Goal: Transaction & Acquisition: Subscribe to service/newsletter

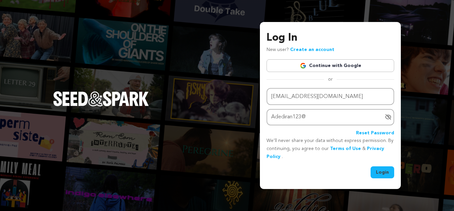
click at [388, 173] on button "Login" at bounding box center [383, 172] width 24 height 12
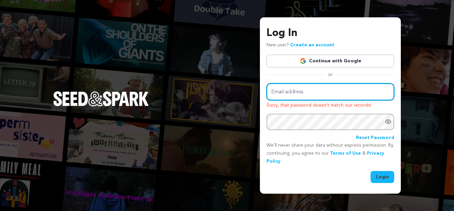
type input "diranade49@gmail.com"
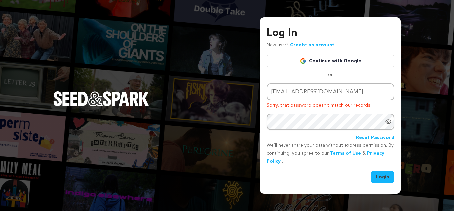
click at [389, 120] on icon "Show password as plain text. Warning: this will display your password on the sc…" at bounding box center [388, 121] width 5 height 4
click at [379, 171] on button "Login" at bounding box center [383, 177] width 24 height 12
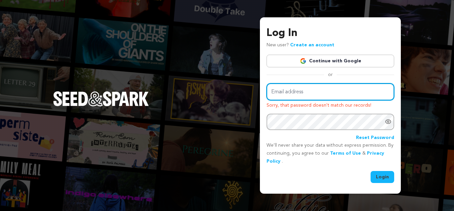
type input "diranade49@gmail.com"
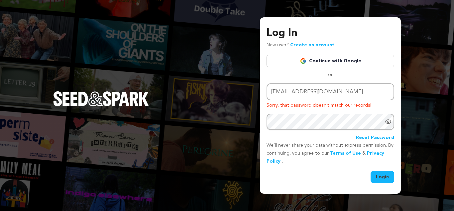
click at [333, 61] on link "Continue with Google" at bounding box center [331, 61] width 128 height 13
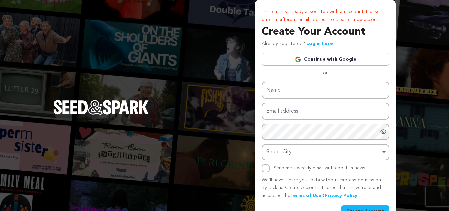
scroll to position [17, 0]
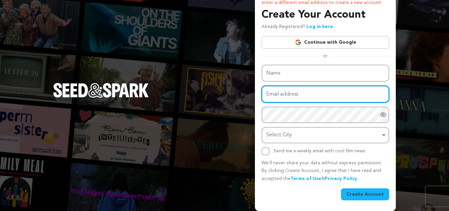
type input "diranade49@gmail.com"
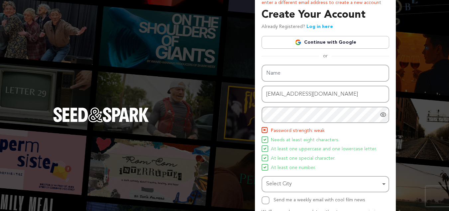
scroll to position [41, 0]
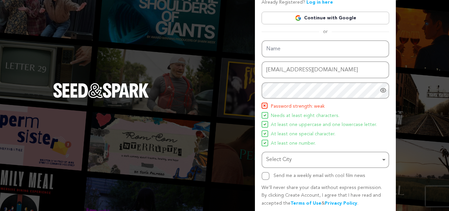
click at [365, 194] on div "Name Email address diranade49@gmail.com Password Password must have at least 8 …" at bounding box center [326, 132] width 128 height 184
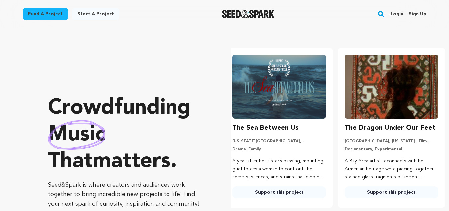
scroll to position [0, 33]
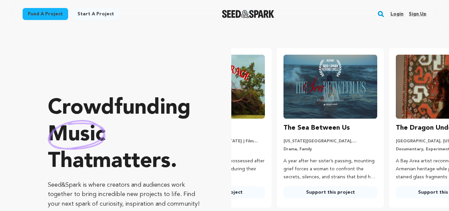
click at [319, 136] on div "The Sea Between Us [US_STATE][GEOGRAPHIC_DATA], [US_STATE] | Film Short Drama, …" at bounding box center [331, 159] width 94 height 75
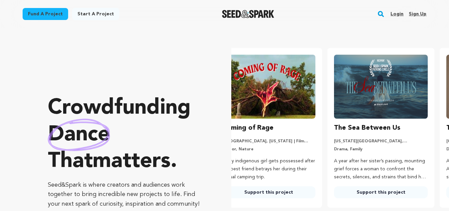
scroll to position [0, 0]
